Goal: Task Accomplishment & Management: Complete application form

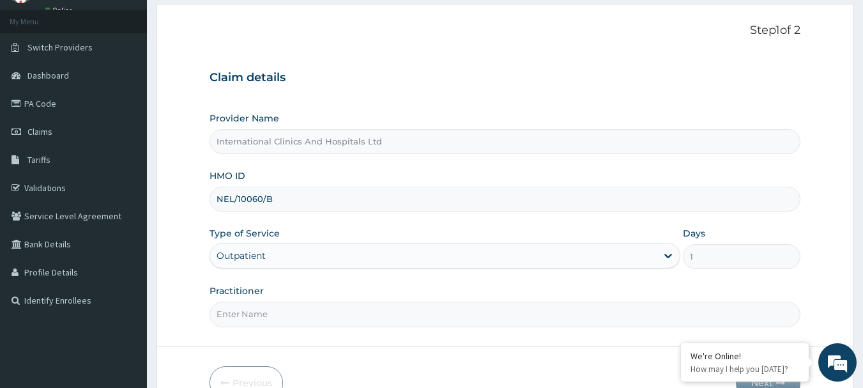
click at [271, 323] on input "Practitioner" at bounding box center [504, 313] width 591 height 25
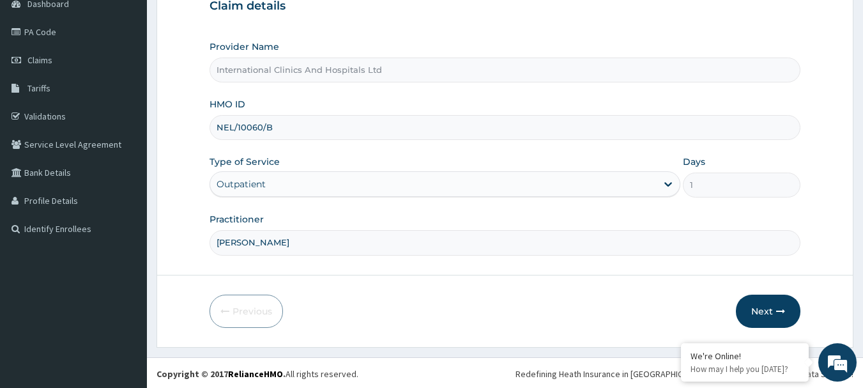
scroll to position [137, 0]
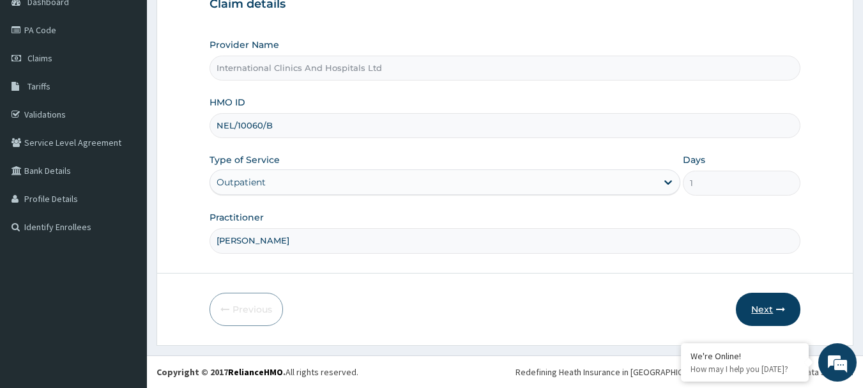
type input "DR.PATRICK"
click at [756, 305] on button "Next" at bounding box center [768, 309] width 65 height 33
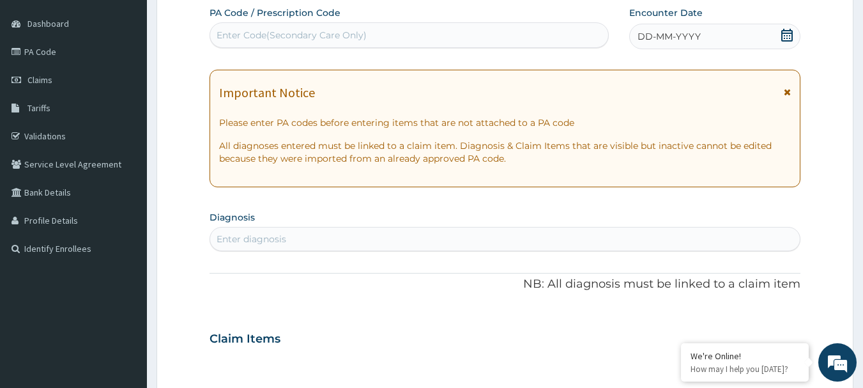
scroll to position [0, 0]
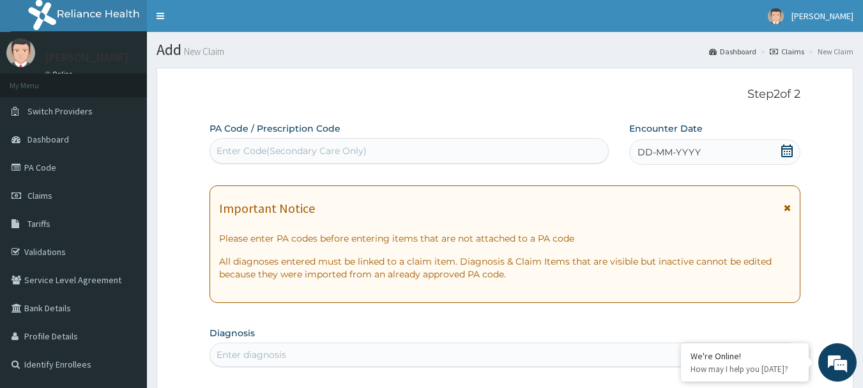
click at [362, 148] on div "Enter Code(Secondary Care Only)" at bounding box center [292, 150] width 150 height 13
paste input "PA/869C40"
type input "PA/869C40"
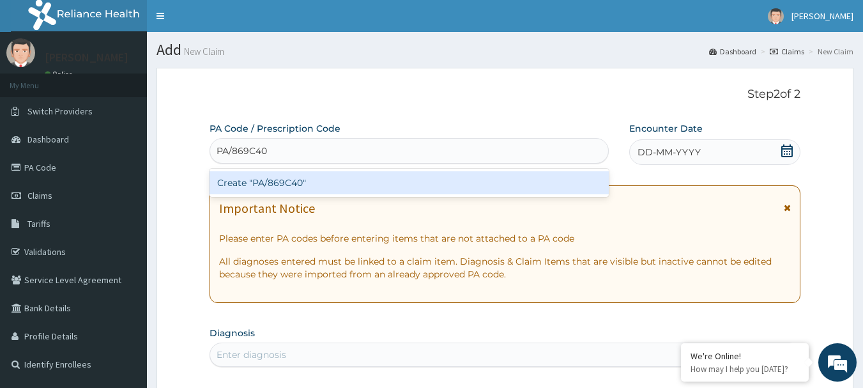
click at [293, 190] on div "Create "PA/869C40"" at bounding box center [409, 182] width 400 height 23
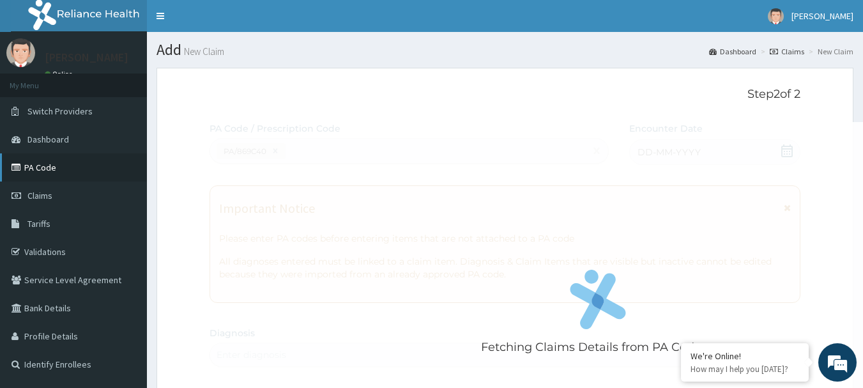
click at [69, 167] on link "PA Code" at bounding box center [73, 167] width 147 height 28
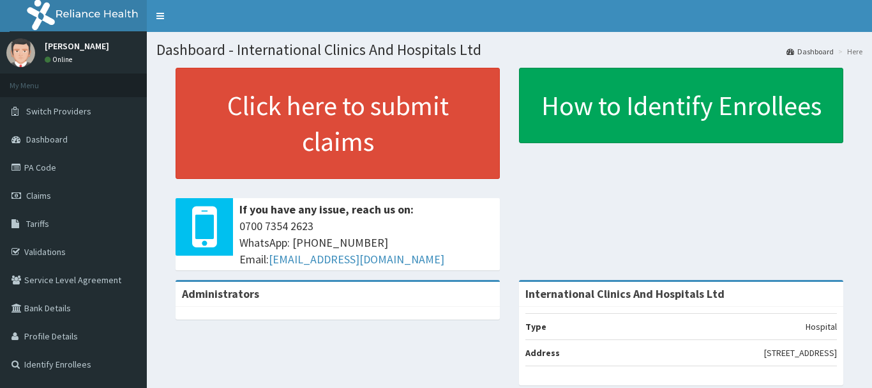
click at [84, 194] on link "Claims" at bounding box center [73, 195] width 147 height 28
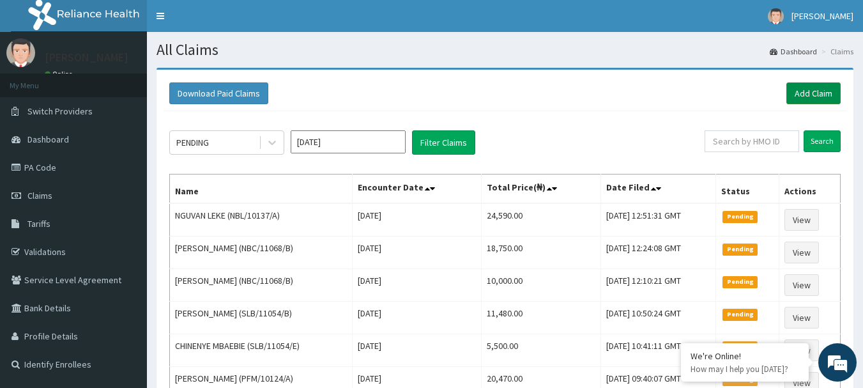
click at [817, 86] on link "Add Claim" at bounding box center [813, 93] width 54 height 22
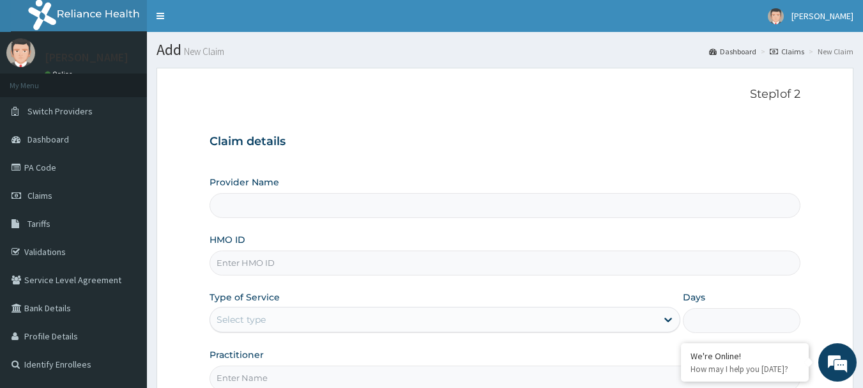
type input "International Clinics And Hospitals Ltd"
click at [301, 266] on input "HMO ID" at bounding box center [504, 262] width 591 height 25
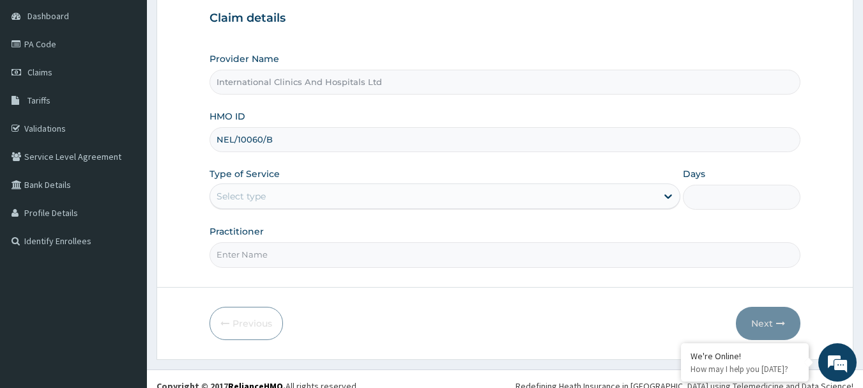
scroll to position [137, 0]
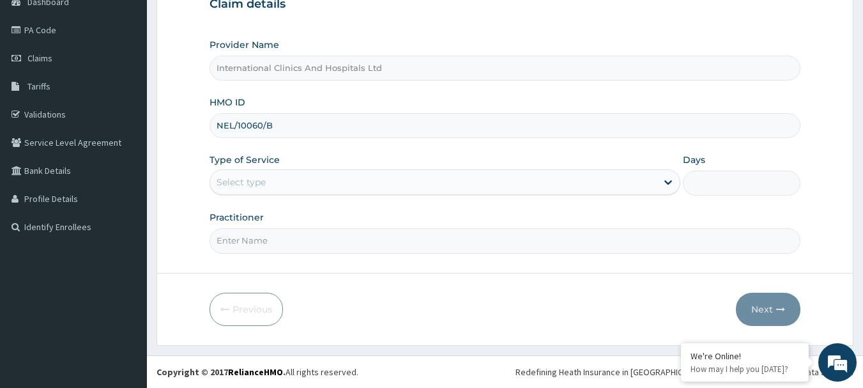
type input "NEL/10060/B"
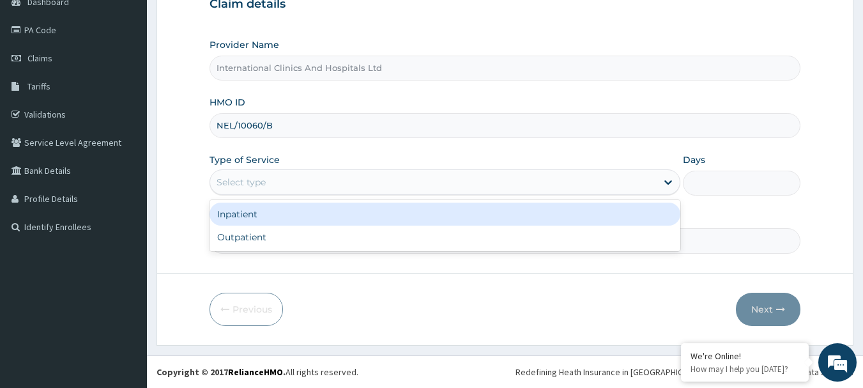
click at [262, 187] on div "Select type" at bounding box center [241, 182] width 49 height 13
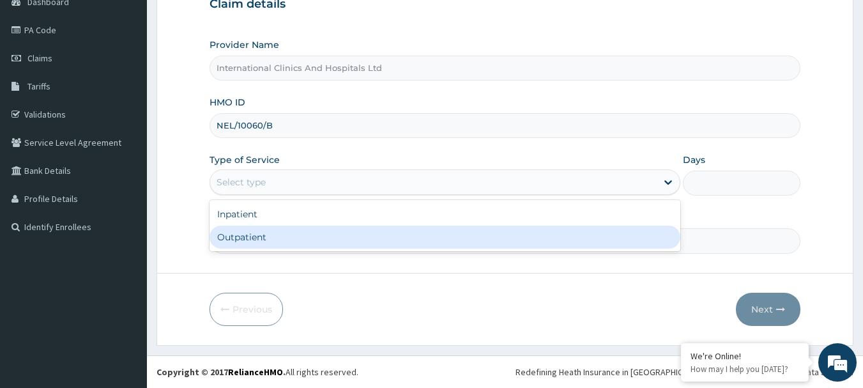
click at [271, 241] on div "Outpatient" at bounding box center [444, 236] width 471 height 23
type input "1"
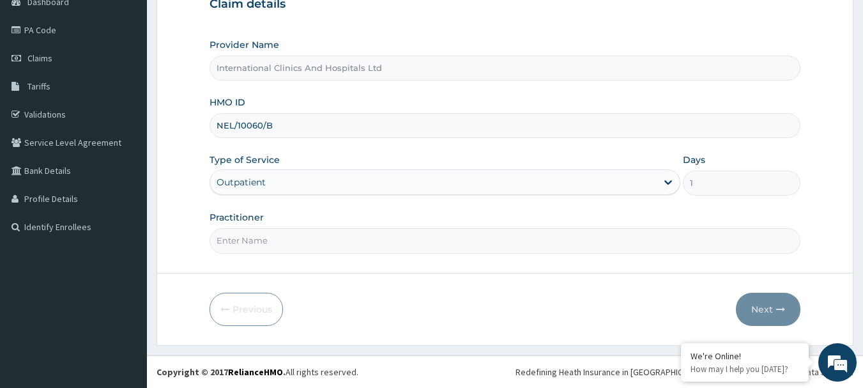
click at [295, 247] on input "Practitioner" at bounding box center [504, 240] width 591 height 25
type input "DR.PATRICK"
click at [756, 312] on button "Next" at bounding box center [768, 309] width 65 height 33
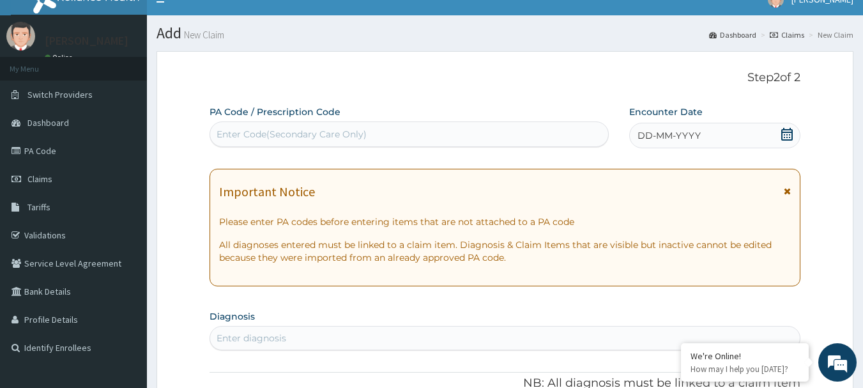
scroll to position [10, 0]
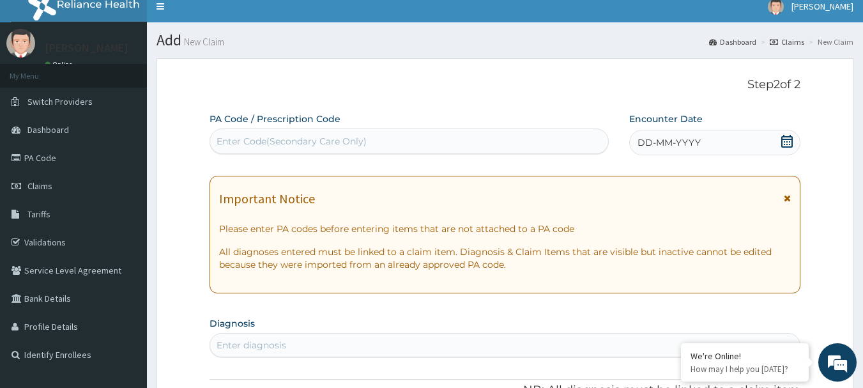
click at [396, 139] on div "Enter Code(Secondary Care Only)" at bounding box center [409, 141] width 399 height 20
paste input "PA/869C40"
type input "PA/869C40"
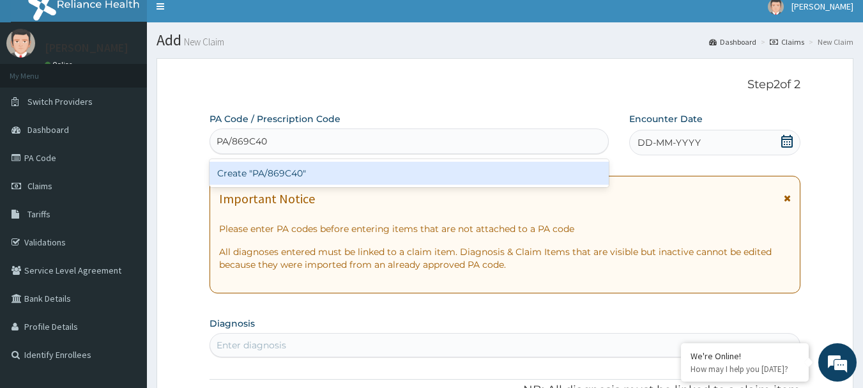
click at [288, 172] on div "Create "PA/869C40"" at bounding box center [409, 173] width 400 height 23
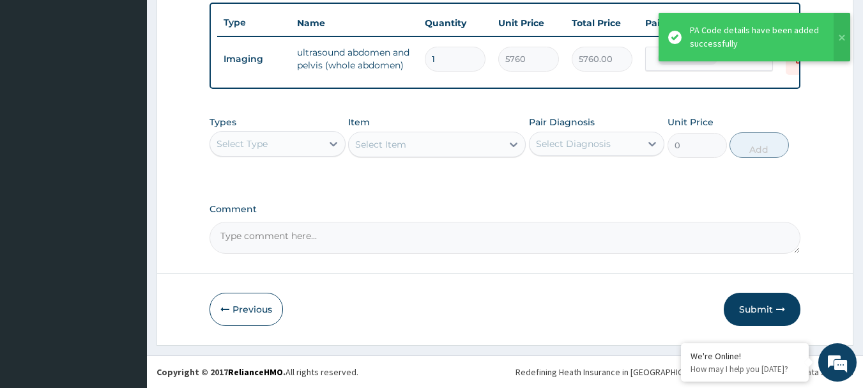
scroll to position [482, 0]
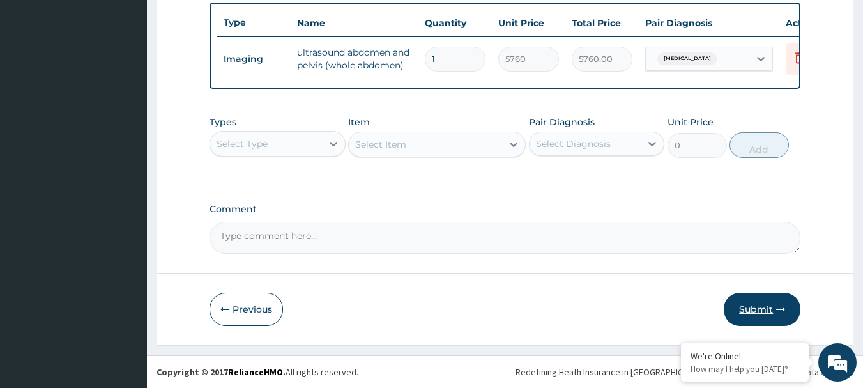
click at [750, 307] on button "Submit" at bounding box center [762, 309] width 77 height 33
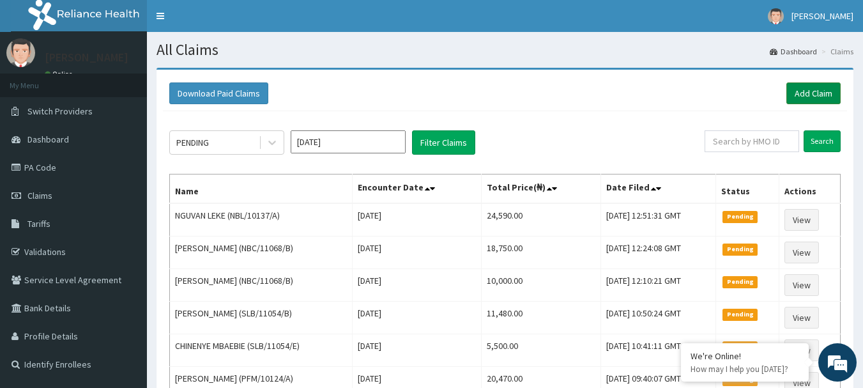
click at [800, 88] on link "Add Claim" at bounding box center [813, 93] width 54 height 22
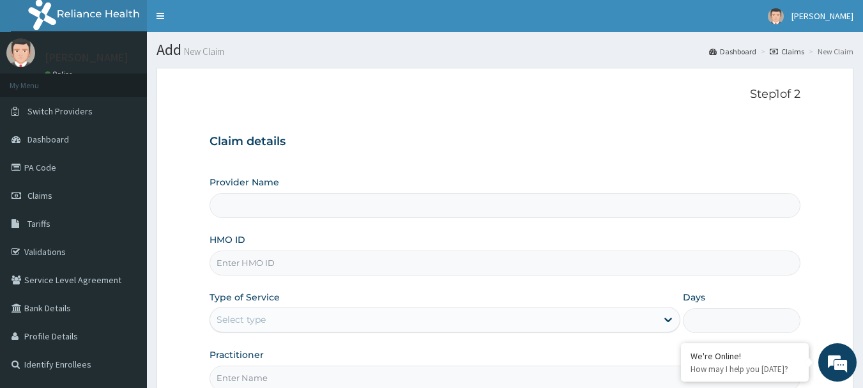
type input "International Clinics And Hospitals Ltd"
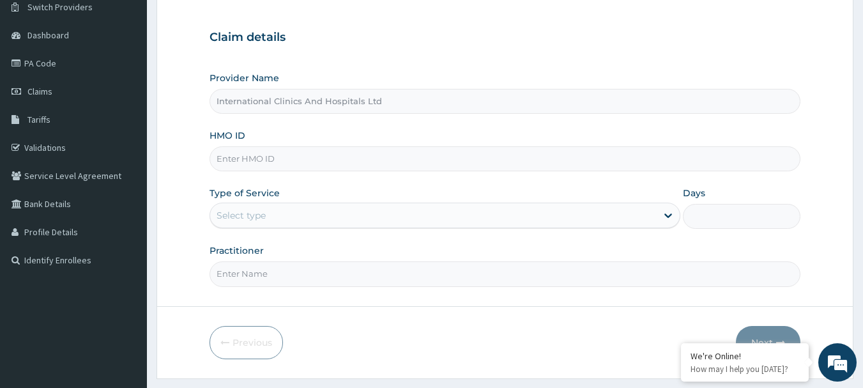
scroll to position [128, 0]
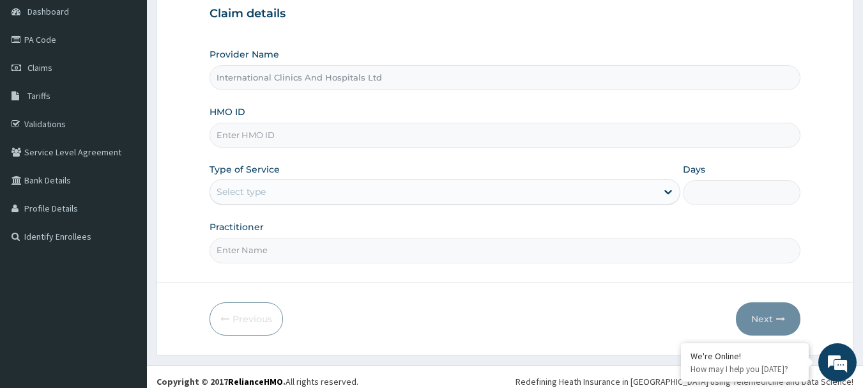
click at [303, 129] on input "HMO ID" at bounding box center [504, 135] width 591 height 25
type input "NBC/11254/B"
click at [315, 185] on div "Select type" at bounding box center [433, 191] width 446 height 20
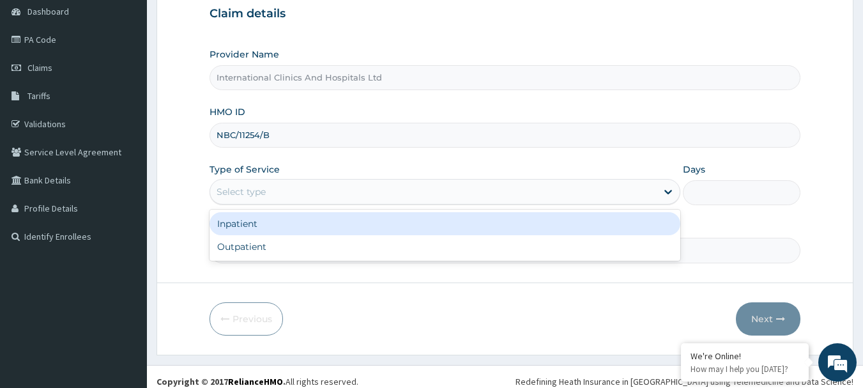
click at [330, 228] on div "Inpatient" at bounding box center [444, 223] width 471 height 23
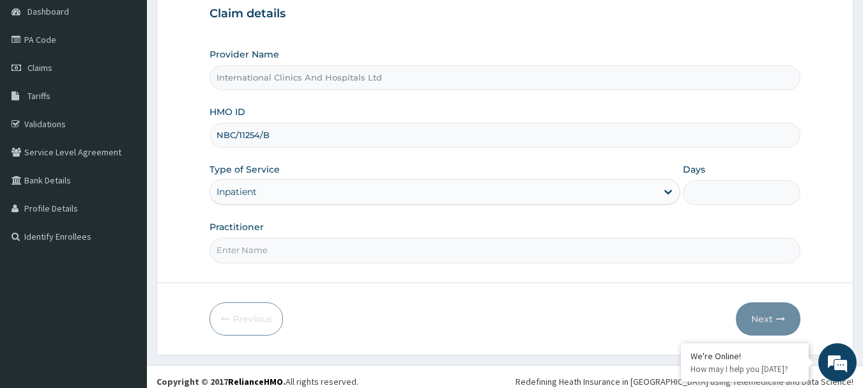
click at [707, 199] on input "Days" at bounding box center [742, 192] width 118 height 25
click at [711, 199] on input "Days" at bounding box center [742, 192] width 118 height 25
type input "1"
click at [421, 250] on input "Practitioner" at bounding box center [504, 250] width 591 height 25
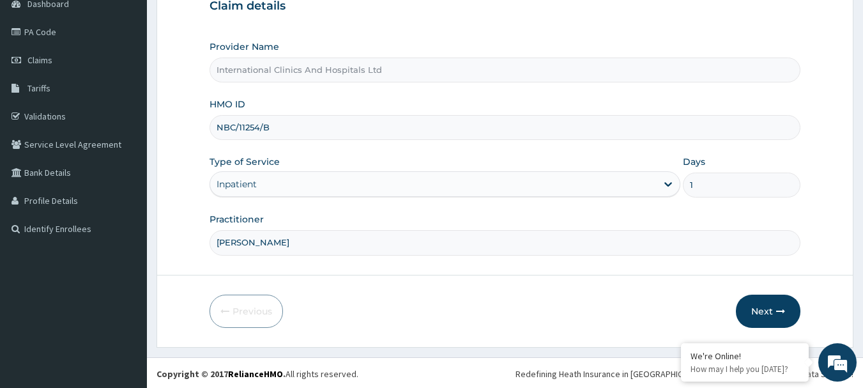
scroll to position [137, 0]
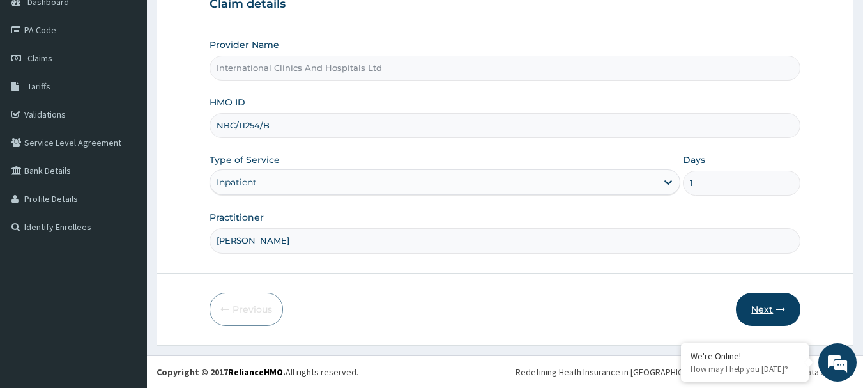
type input "DR.ABDUL"
click at [753, 312] on button "Next" at bounding box center [768, 309] width 65 height 33
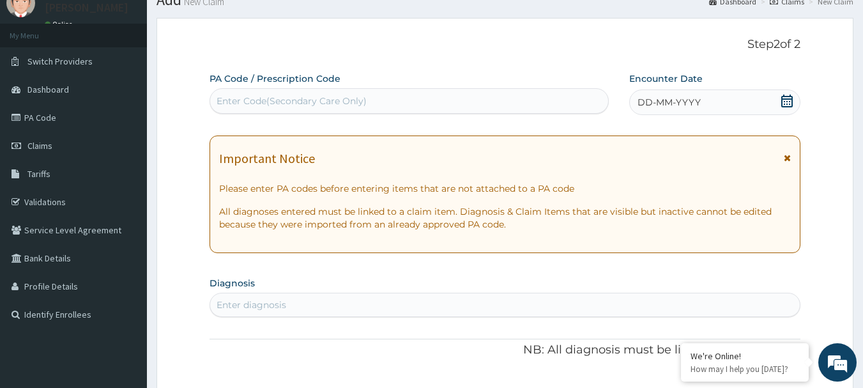
scroll to position [0, 0]
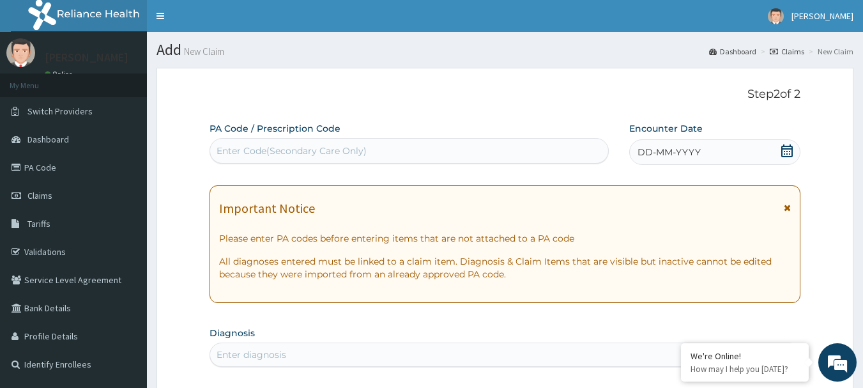
click at [331, 142] on div "Enter Code(Secondary Care Only)" at bounding box center [409, 151] width 399 height 20
paste input "PA/43C79D"
type input "PA/43C79D"
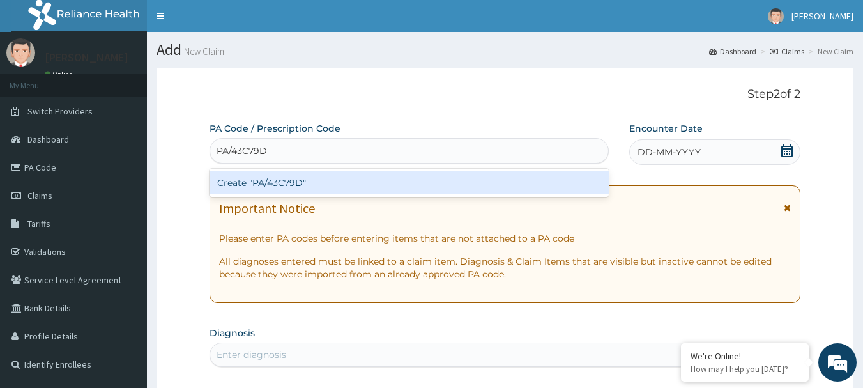
click at [276, 187] on div "Create "PA/43C79D"" at bounding box center [409, 182] width 400 height 23
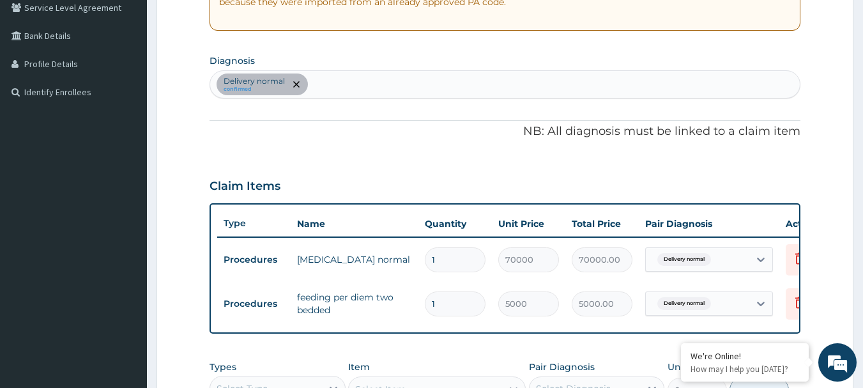
scroll to position [254, 0]
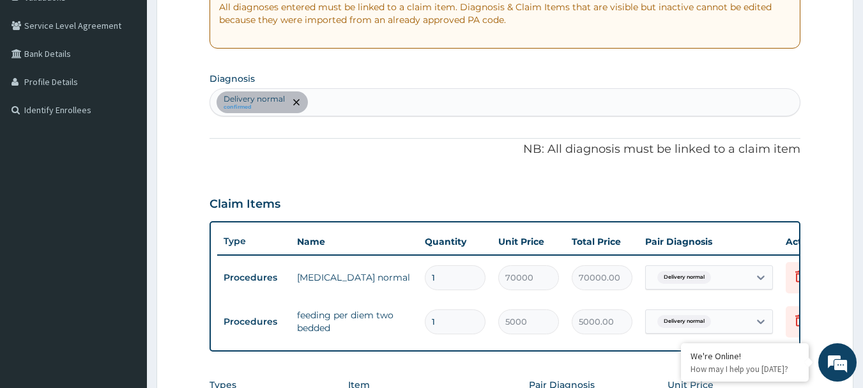
click at [330, 100] on div "Delivery normal confirmed" at bounding box center [505, 102] width 590 height 27
type input "P"
click at [353, 150] on p "NB: All diagnosis must be linked to a claim item" at bounding box center [504, 149] width 591 height 17
click at [297, 99] on icon "remove selection option" at bounding box center [296, 102] width 6 height 6
click at [291, 103] on span "remove selection option" at bounding box center [296, 101] width 11 height 11
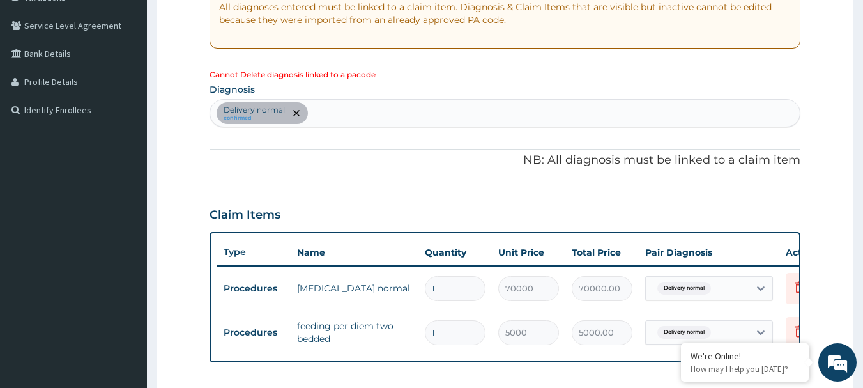
click at [360, 114] on div "Delivery normal confirmed" at bounding box center [505, 113] width 590 height 27
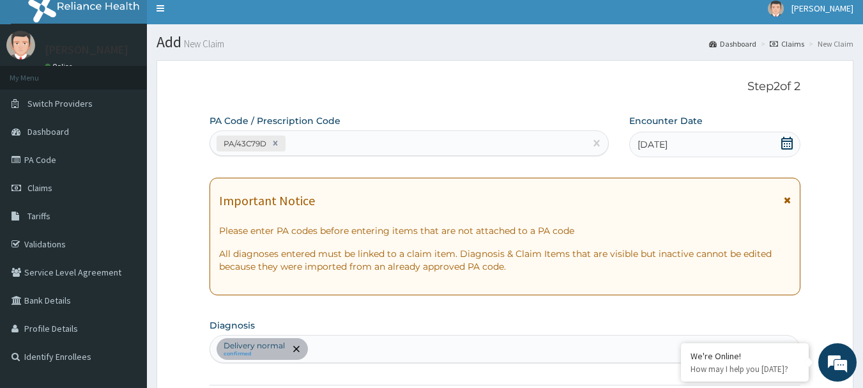
scroll to position [0, 0]
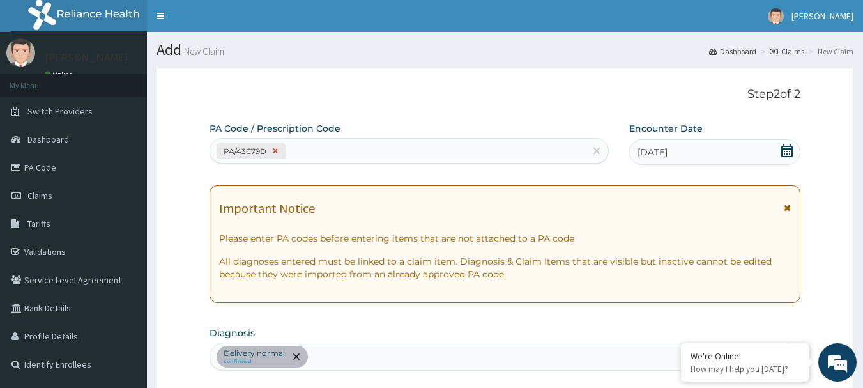
click at [278, 155] on icon at bounding box center [275, 150] width 9 height 9
click at [305, 151] on div "Enter Code(Secondary Care Only)" at bounding box center [292, 150] width 150 height 13
paste input "PA/A19500"
type input "PA/A19500"
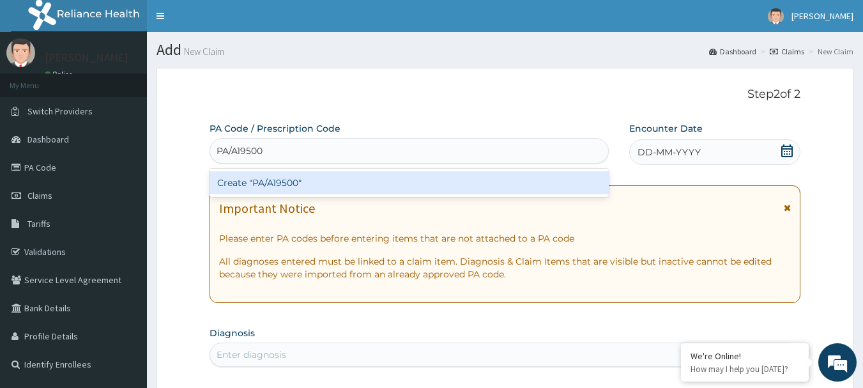
click at [282, 184] on div "Create "PA/A19500"" at bounding box center [409, 182] width 400 height 23
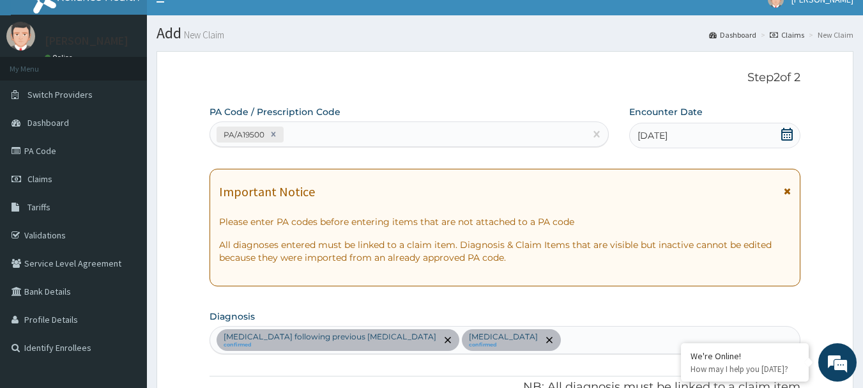
scroll to position [16, 0]
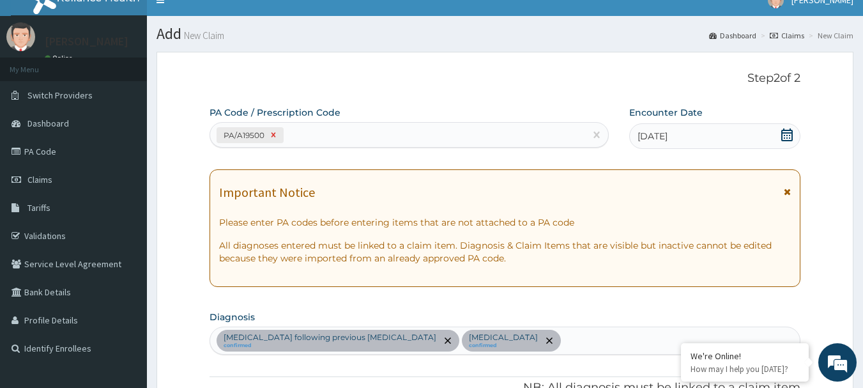
click at [275, 137] on icon at bounding box center [273, 134] width 9 height 9
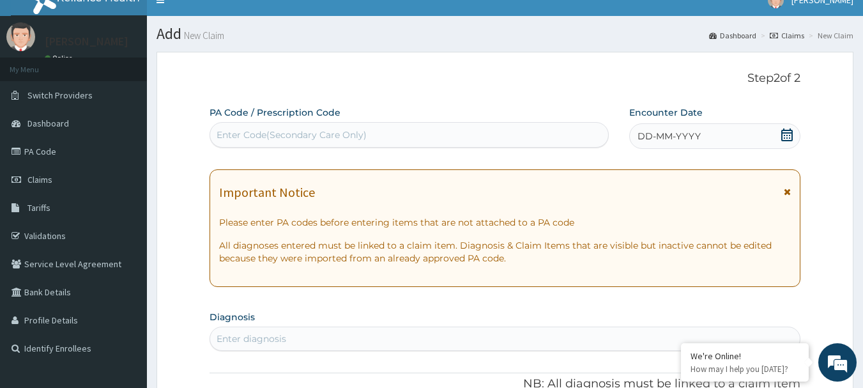
click at [275, 137] on div "Enter Code(Secondary Care Only)" at bounding box center [292, 134] width 150 height 13
paste input "PA/43C79D"
type input "PA/43C79D"
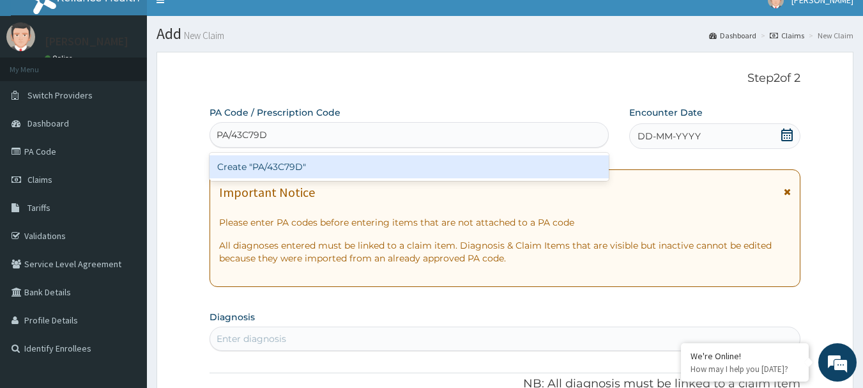
click at [290, 172] on div "Create "PA/43C79D"" at bounding box center [409, 166] width 400 height 23
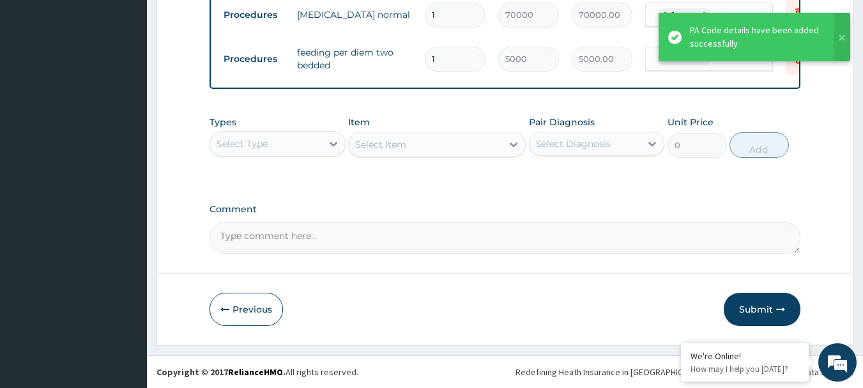
scroll to position [526, 0]
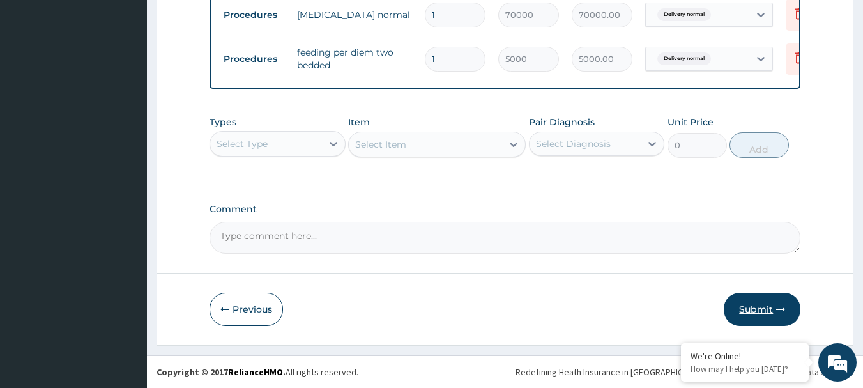
click at [747, 313] on button "Submit" at bounding box center [762, 309] width 77 height 33
